Goal: Task Accomplishment & Management: Manage account settings

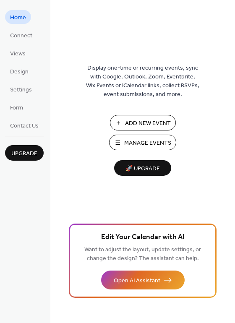
click at [122, 143] on button "Manage Events" at bounding box center [142, 143] width 67 height 16
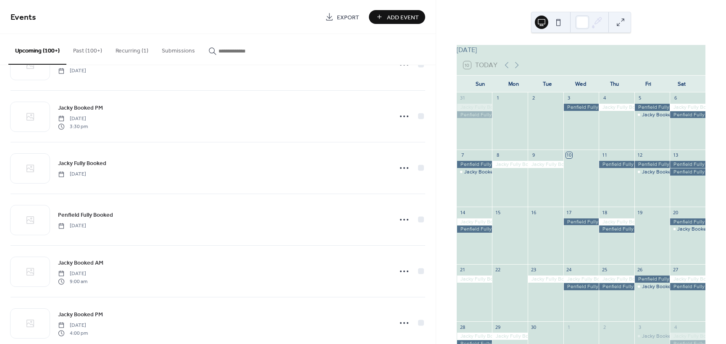
scroll to position [1296, 0]
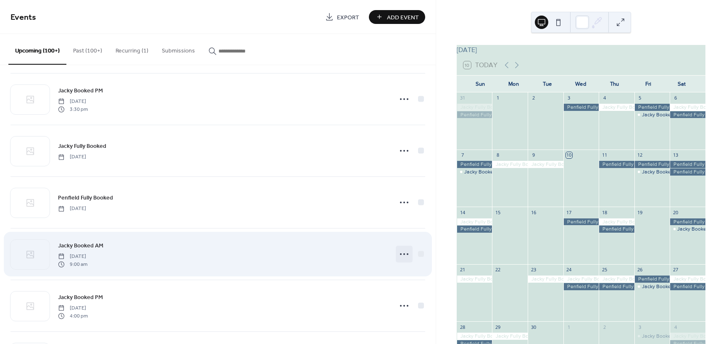
click at [403, 255] on icon at bounding box center [403, 253] width 13 height 13
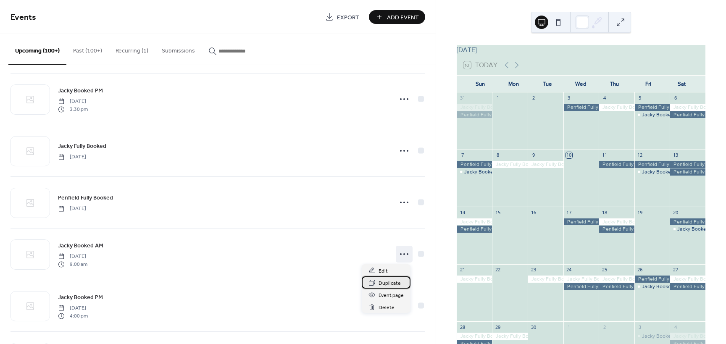
click at [388, 284] on span "Duplicate" at bounding box center [389, 283] width 22 height 9
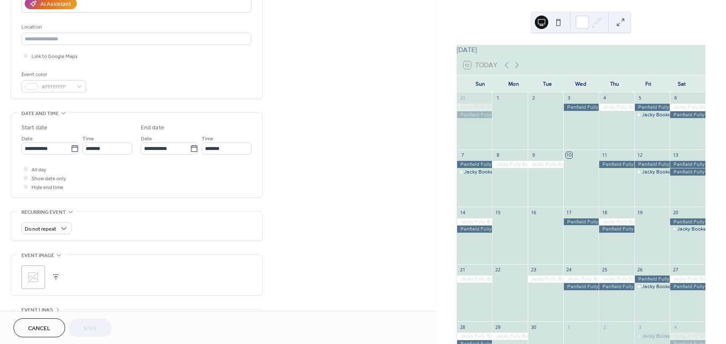
scroll to position [168, 0]
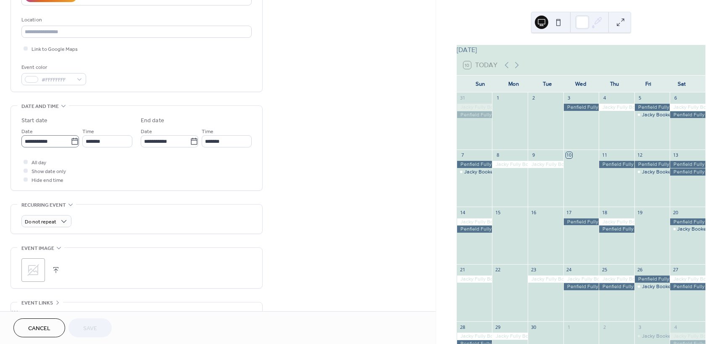
click at [74, 142] on icon at bounding box center [75, 141] width 8 height 8
click at [71, 142] on input "**********" at bounding box center [45, 141] width 49 height 12
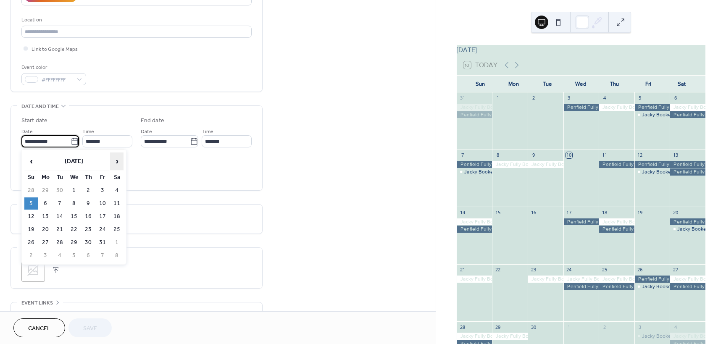
click at [119, 160] on span "›" at bounding box center [116, 161] width 13 height 17
click at [119, 161] on span "›" at bounding box center [116, 161] width 13 height 17
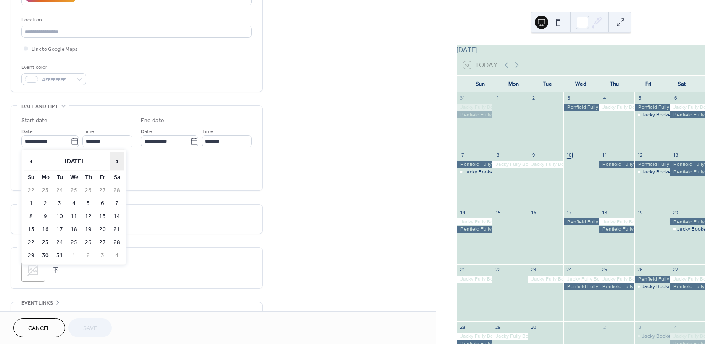
click at [119, 161] on span "›" at bounding box center [116, 161] width 13 height 17
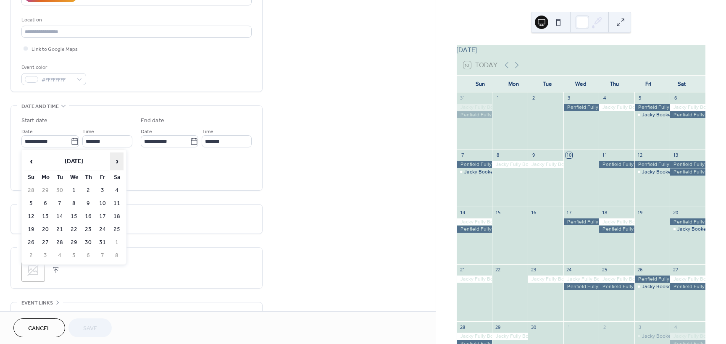
click at [119, 161] on span "›" at bounding box center [116, 161] width 13 height 17
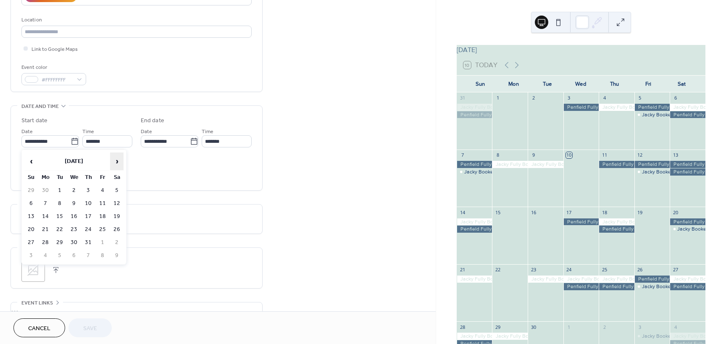
click at [119, 161] on span "›" at bounding box center [116, 161] width 13 height 17
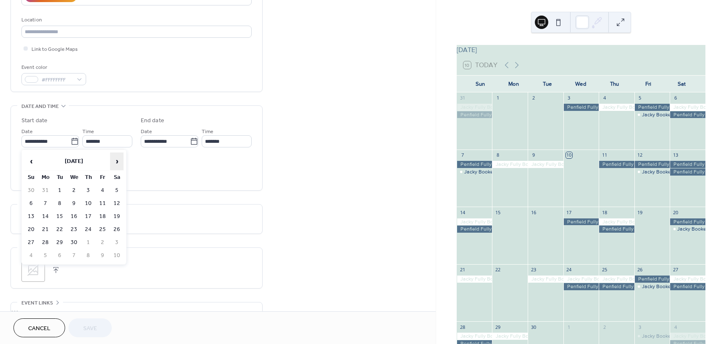
click at [119, 161] on span "›" at bounding box center [116, 161] width 13 height 17
click at [33, 160] on span "‹" at bounding box center [31, 161] width 13 height 17
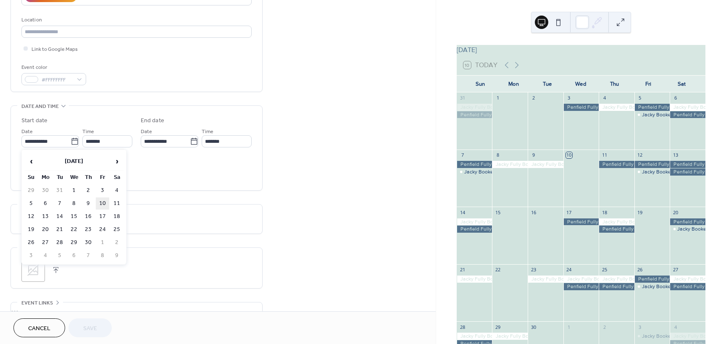
click at [104, 202] on td "10" at bounding box center [102, 203] width 13 height 12
type input "**********"
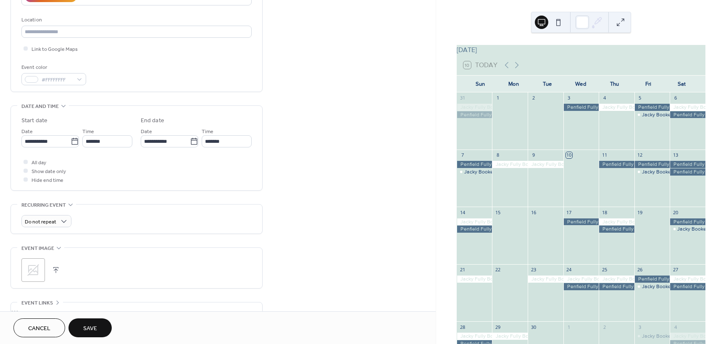
click at [105, 329] on button "Save" at bounding box center [89, 327] width 43 height 19
